Goal: Task Accomplishment & Management: Use online tool/utility

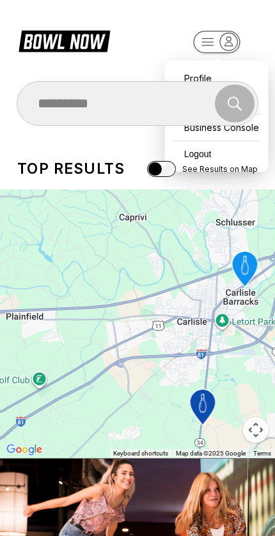
click at [252, 125] on div "Find and book your next bowling session Search" at bounding box center [137, 103] width 275 height 45
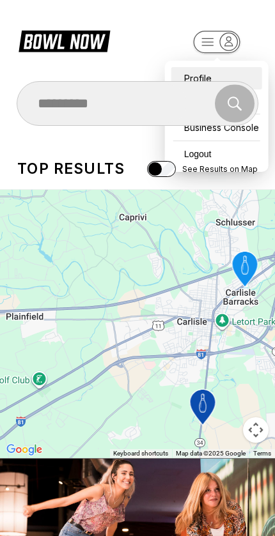
click at [214, 68] on div "Profile" at bounding box center [216, 78] width 91 height 22
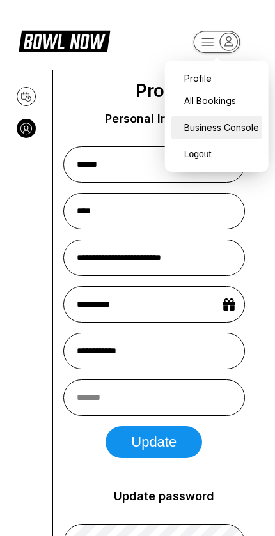
click at [232, 129] on div "Business Console" at bounding box center [216, 127] width 91 height 22
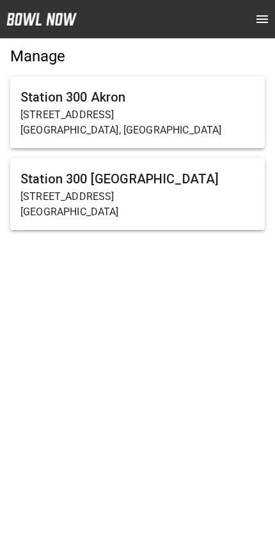
click at [215, 121] on p "[STREET_ADDRESS]" at bounding box center [137, 114] width 234 height 15
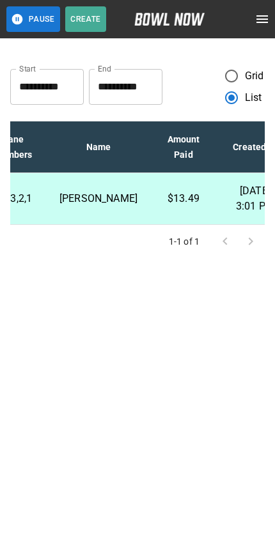
scroll to position [0, 390]
click at [266, 20] on icon "open drawer" at bounding box center [261, 18] width 15 height 15
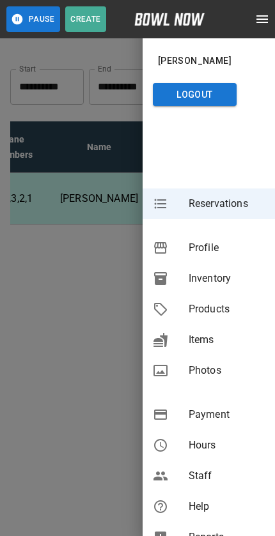
click at [196, 281] on span "Inventory" at bounding box center [226, 278] width 76 height 15
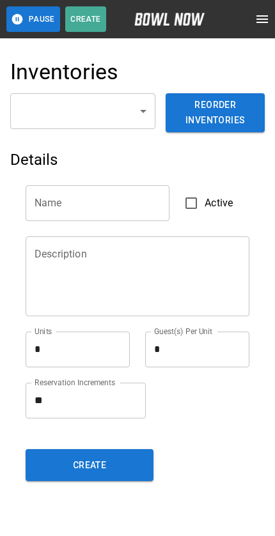
click at [266, 27] on button "open drawer" at bounding box center [262, 19] width 26 height 26
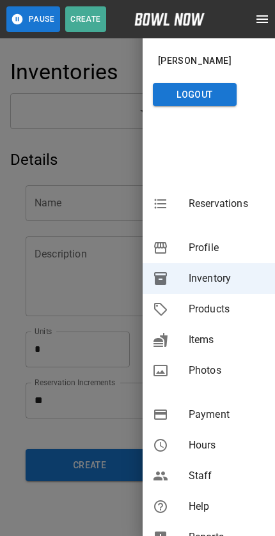
click at [73, 296] on div at bounding box center [137, 268] width 275 height 536
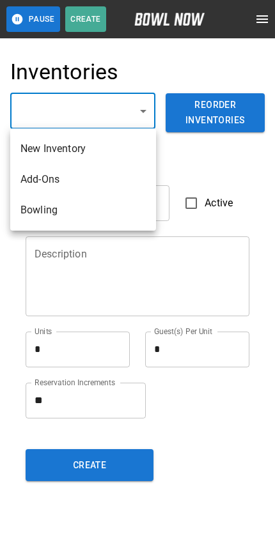
click at [31, 215] on li "Bowling" at bounding box center [83, 210] width 146 height 31
type input "**********"
type input "*******"
type textarea "**"
type textarea "*"
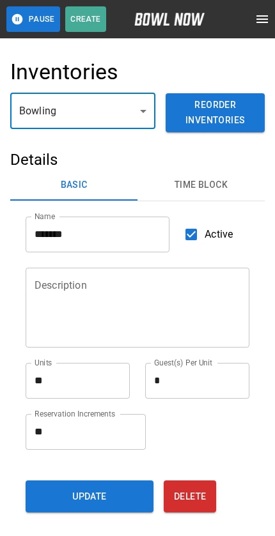
click at [191, 188] on button "Time Block" at bounding box center [200, 185] width 127 height 31
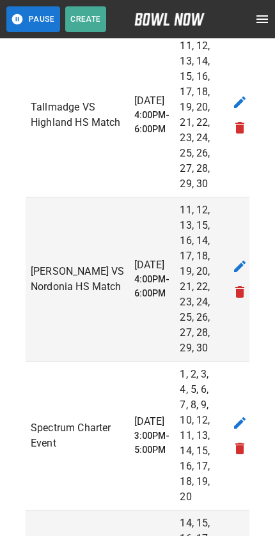
scroll to position [1371, 0]
